Goal: Task Accomplishment & Management: Manage account settings

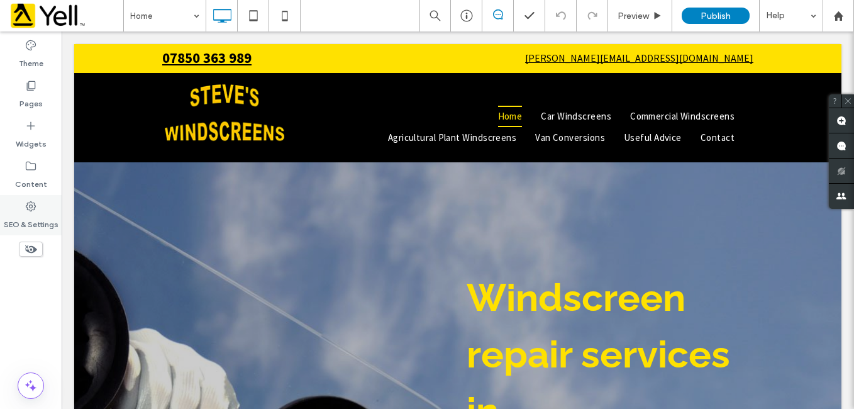
click at [31, 207] on icon at bounding box center [31, 206] width 13 height 13
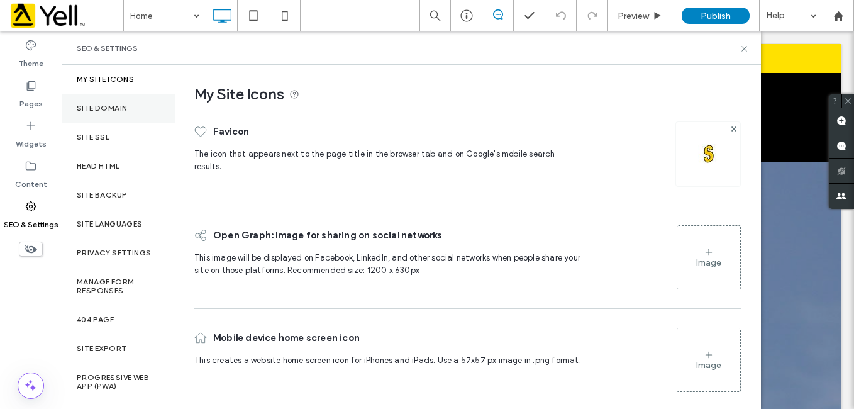
click at [100, 104] on label "Site Domain" at bounding box center [102, 108] width 50 height 9
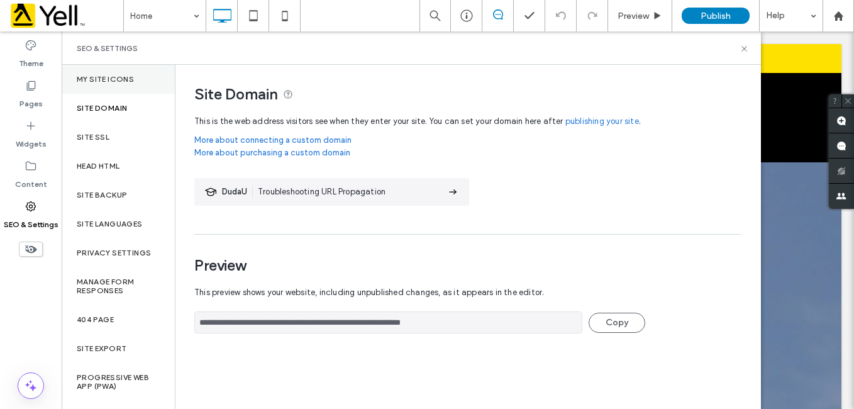
click at [114, 72] on div "My Site Icons" at bounding box center [118, 79] width 113 height 29
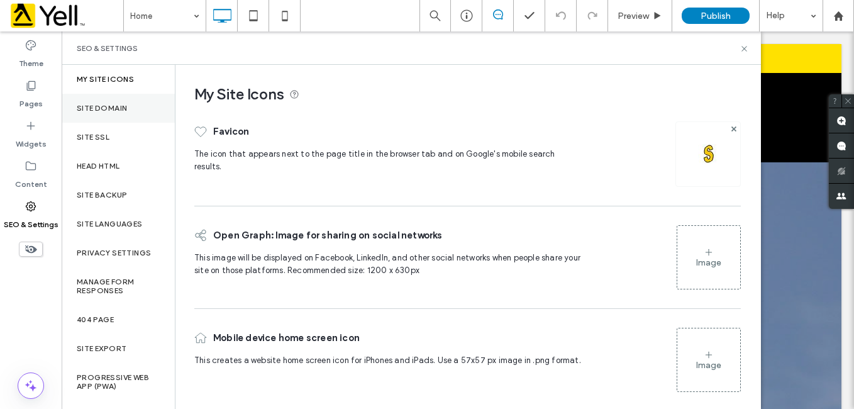
click at [111, 97] on div "Site Domain" at bounding box center [118, 108] width 113 height 29
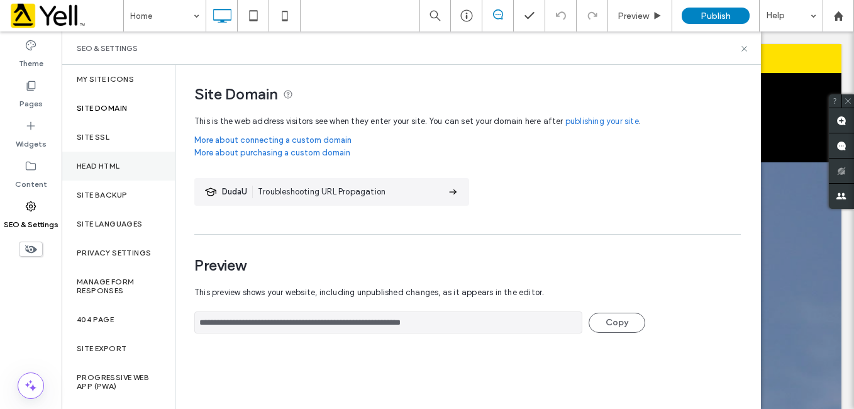
click at [117, 169] on label "Head HTML" at bounding box center [98, 166] width 43 height 9
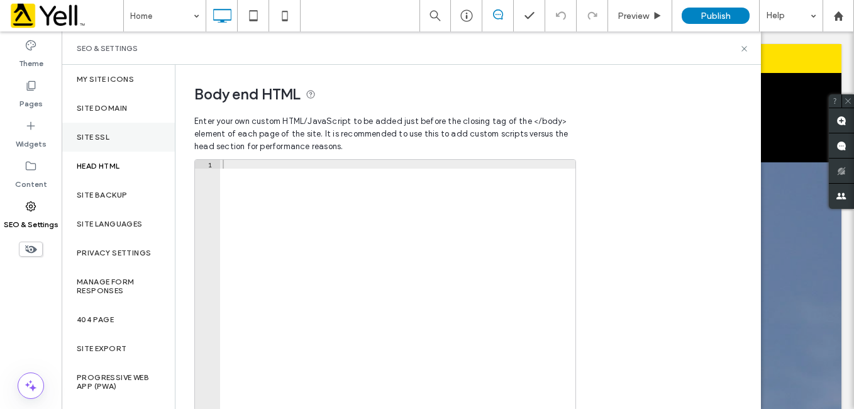
click at [109, 135] on label "Site SSL" at bounding box center [93, 137] width 33 height 9
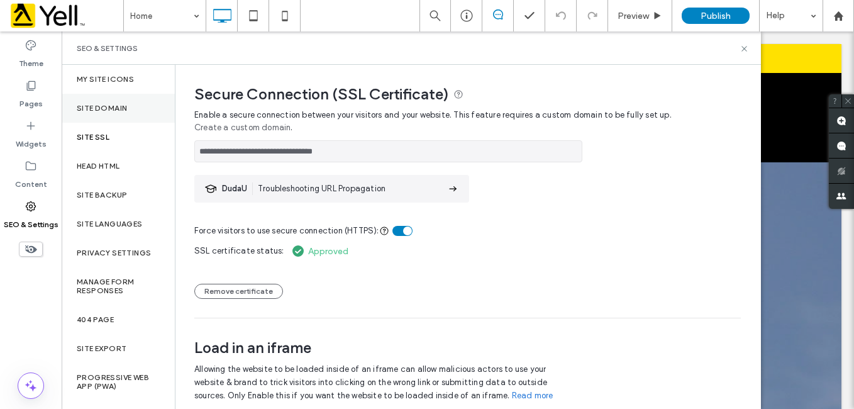
click at [99, 107] on label "Site Domain" at bounding box center [102, 108] width 50 height 9
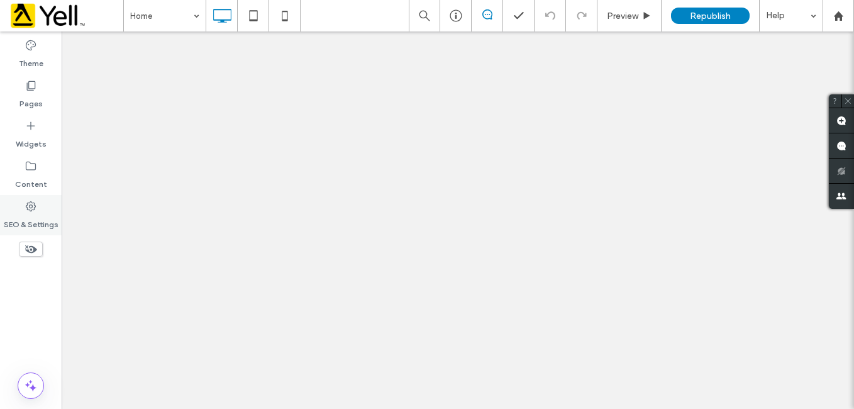
click at [33, 223] on label "SEO & Settings" at bounding box center [31, 221] width 55 height 18
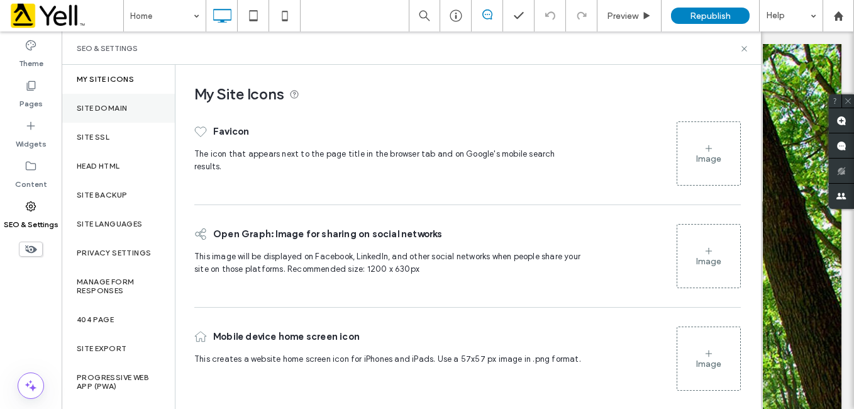
click at [108, 108] on label "Site Domain" at bounding box center [102, 108] width 50 height 9
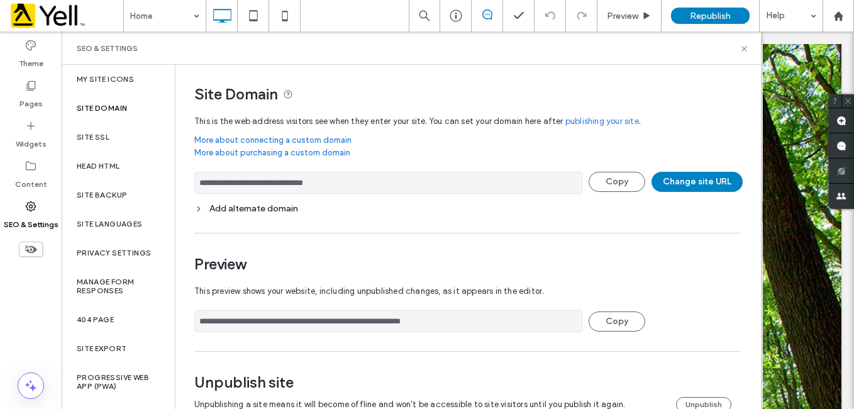
scroll to position [30, 0]
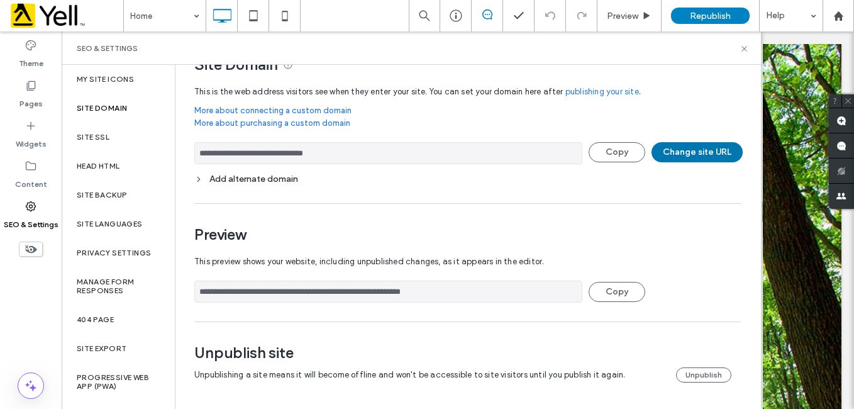
click at [698, 153] on button "Change site URL" at bounding box center [696, 152] width 91 height 20
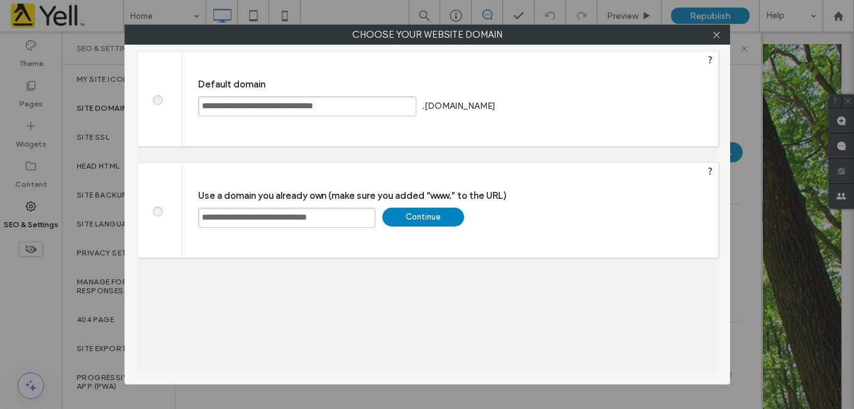
click at [157, 100] on span at bounding box center [157, 98] width 0 height 9
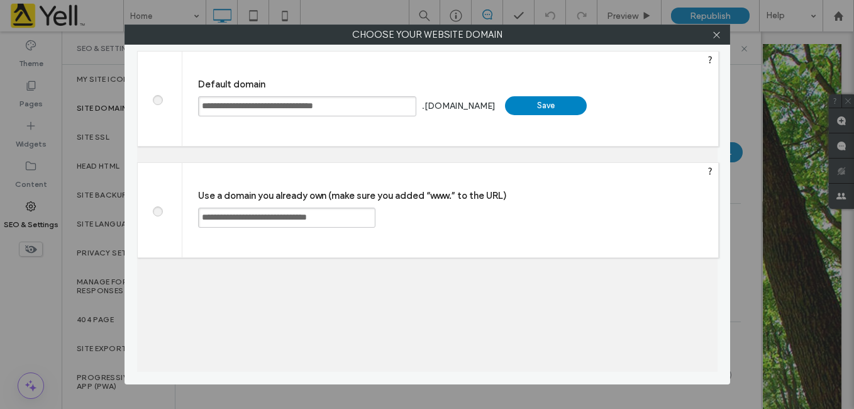
click at [584, 106] on div "Save" at bounding box center [546, 105] width 82 height 19
type input "**********"
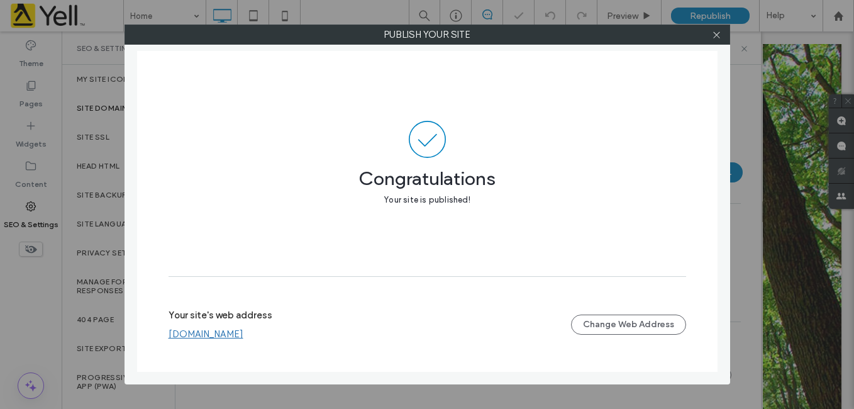
scroll to position [9, 0]
click at [719, 37] on icon at bounding box center [716, 34] width 9 height 9
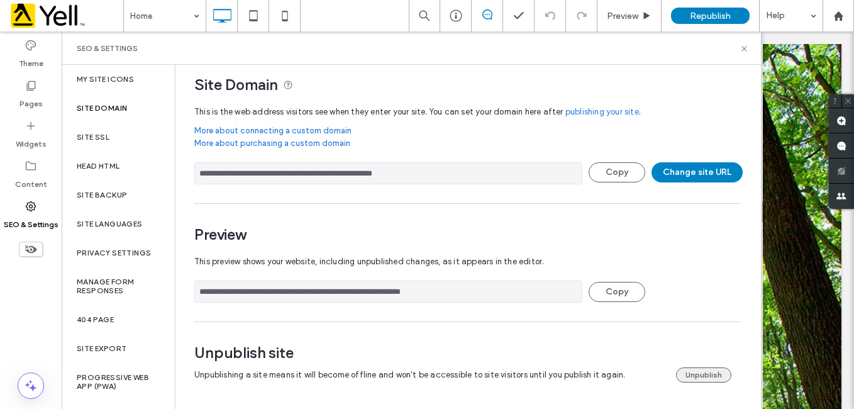
click at [697, 372] on button "Unpublish" at bounding box center [703, 374] width 55 height 15
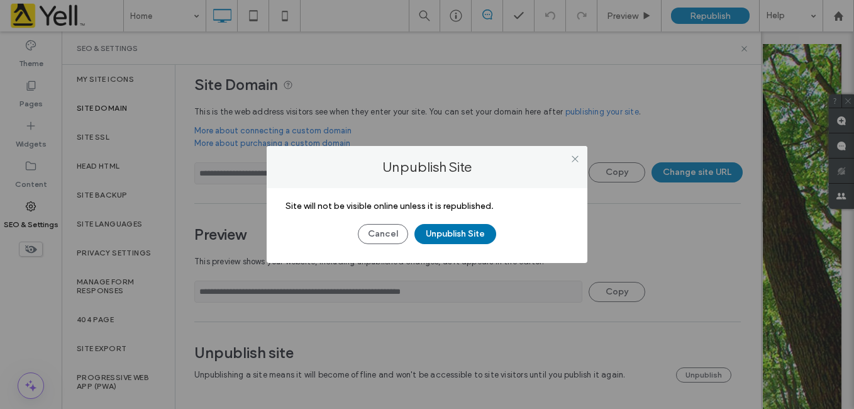
click at [455, 231] on button "Unpublish Site" at bounding box center [455, 234] width 82 height 20
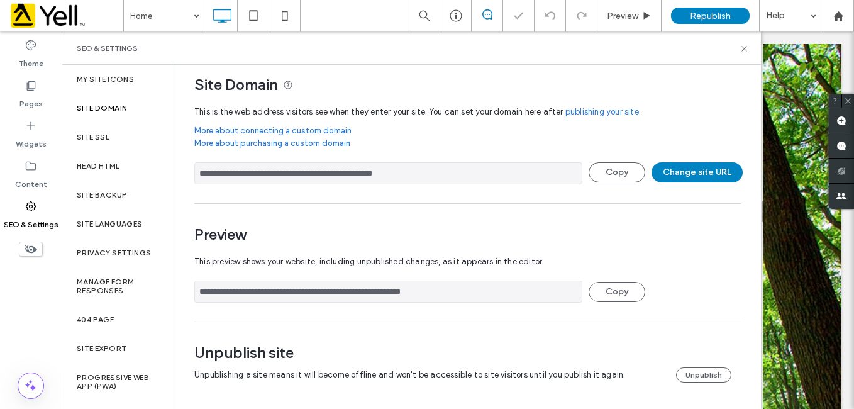
scroll to position [0, 0]
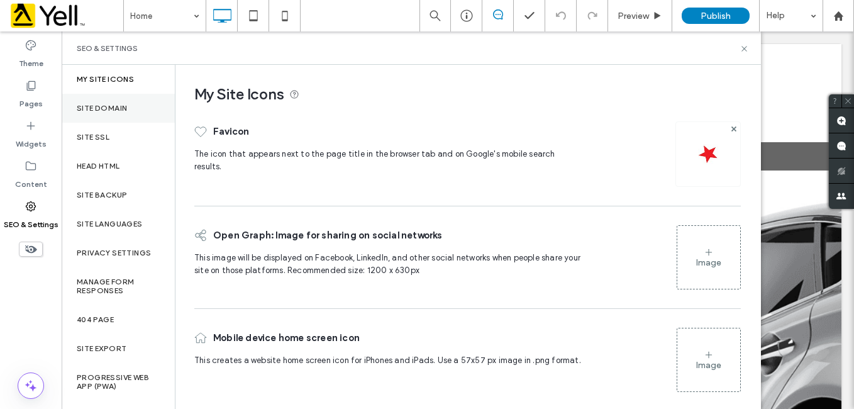
click at [130, 106] on div "Site Domain" at bounding box center [118, 108] width 113 height 29
